Goal: Information Seeking & Learning: Learn about a topic

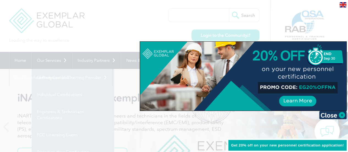
drag, startPoint x: 332, startPoint y: 113, endPoint x: 323, endPoint y: 113, distance: 8.8
click at [332, 113] on img at bounding box center [333, 115] width 28 height 8
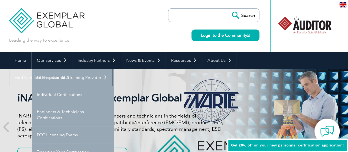
scroll to position [55, 0]
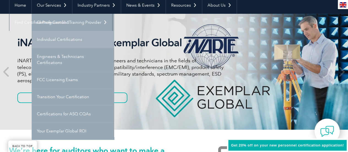
click at [60, 39] on link "Individual Certifications" at bounding box center [73, 39] width 83 height 17
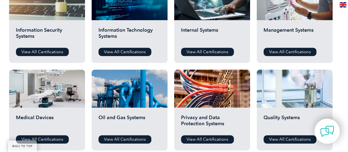
scroll to position [369, 0]
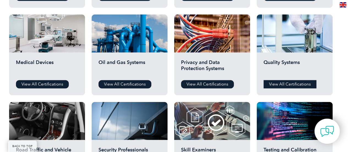
click at [289, 84] on link "View All Certifications" at bounding box center [290, 84] width 53 height 8
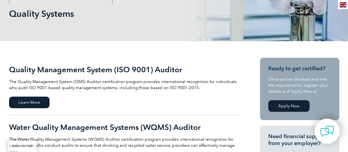
scroll to position [110, 0]
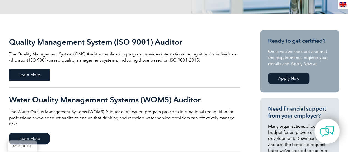
click at [31, 75] on span "Learn More" at bounding box center [29, 75] width 40 height 12
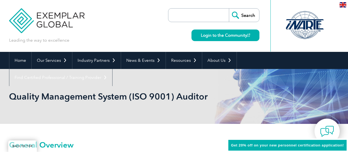
scroll to position [126, 0]
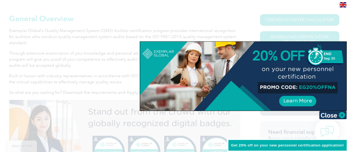
click at [334, 115] on img at bounding box center [333, 115] width 28 height 8
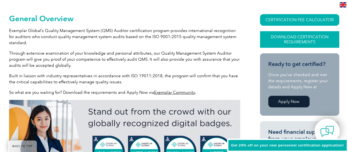
click at [297, 40] on link "Download Certification Requirements" at bounding box center [299, 39] width 79 height 17
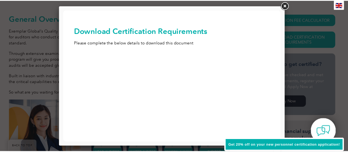
scroll to position [0, 0]
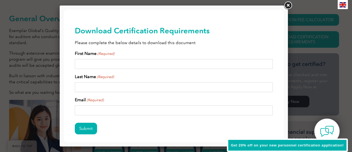
click at [290, 7] on link at bounding box center [288, 6] width 10 height 10
